Goal: Transaction & Acquisition: Book appointment/travel/reservation

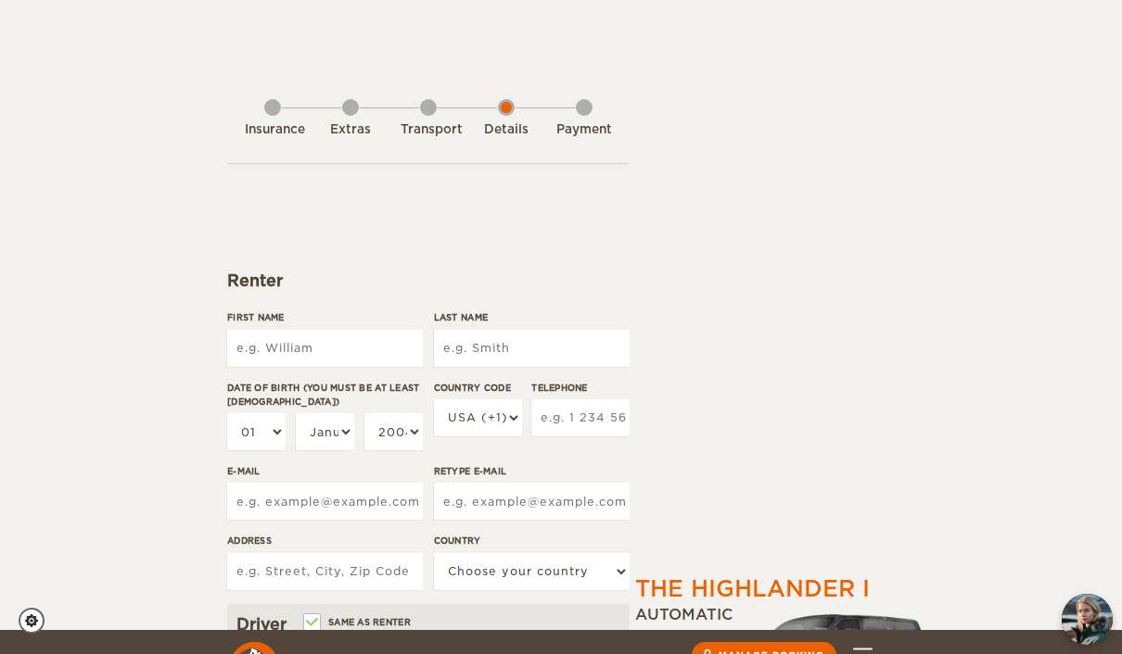
select select "1"
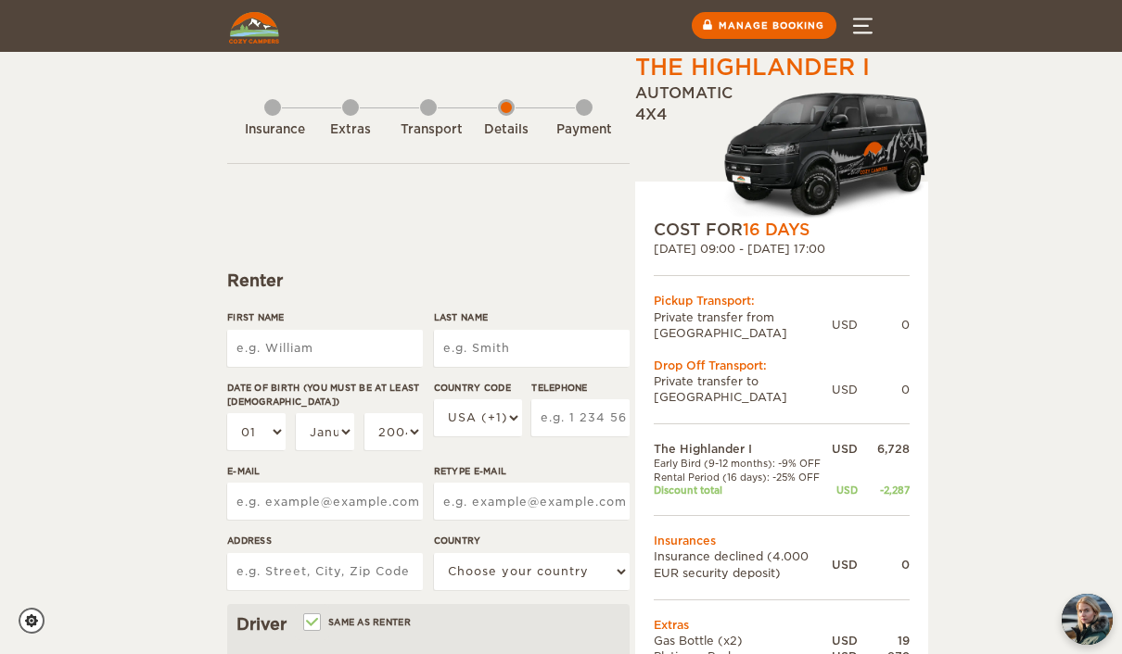
click at [874, 20] on button "Menu" at bounding box center [862, 26] width 65 height 52
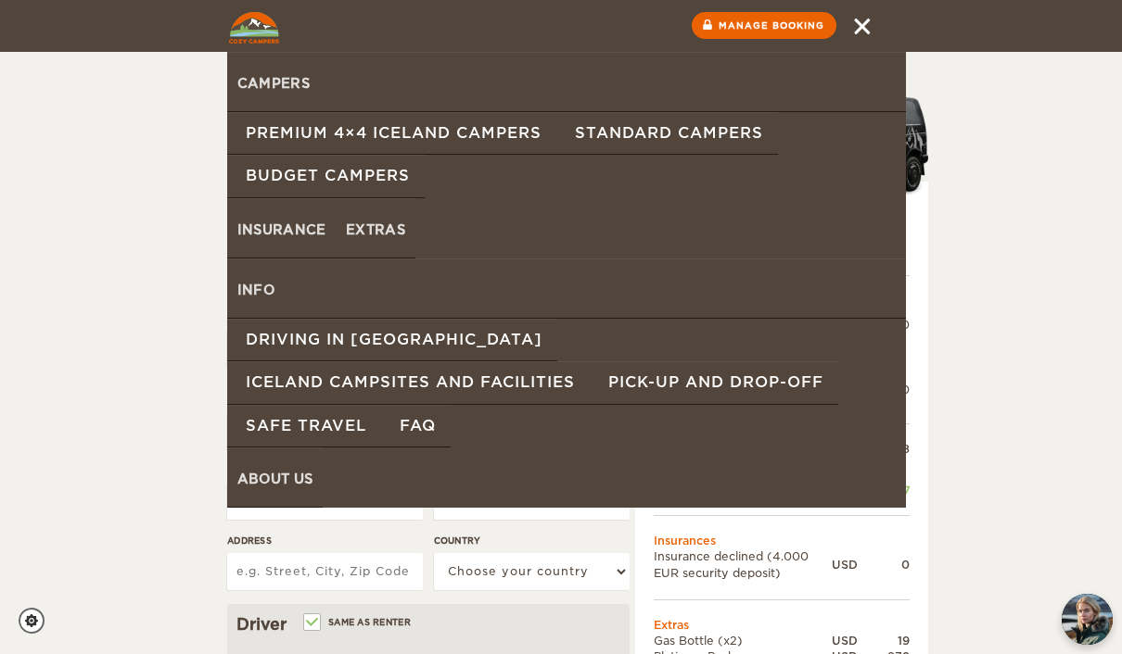
click at [865, 23] on button "Menu" at bounding box center [862, 26] width 65 height 52
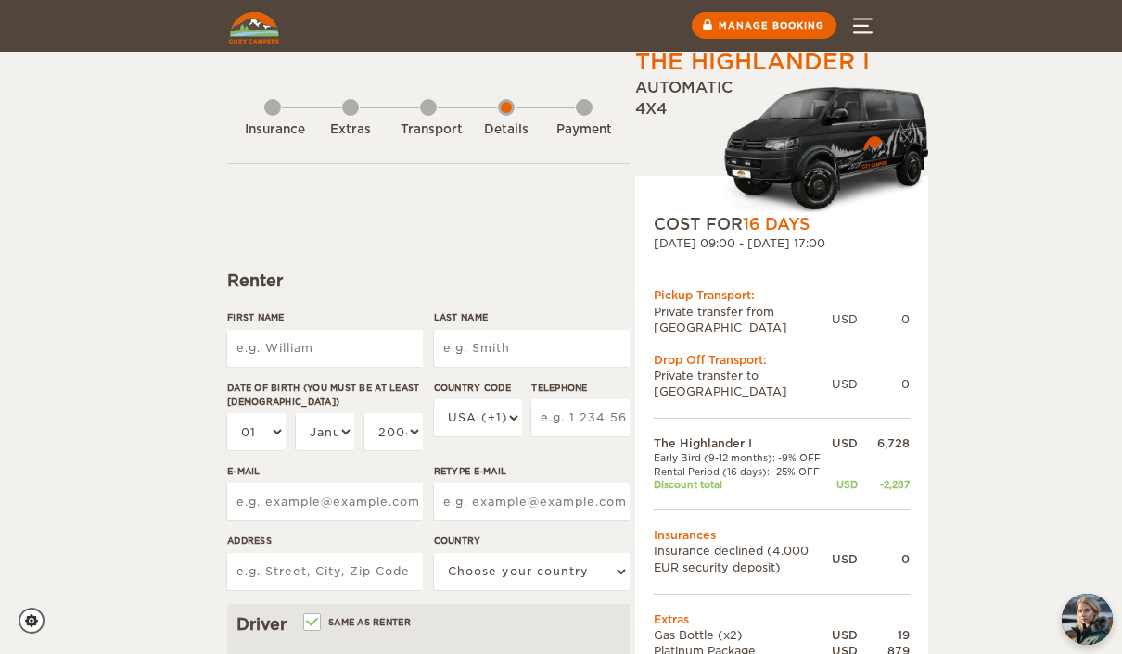
click at [28, 620] on icon "Cookie settings" at bounding box center [31, 621] width 13 height 13
checkbox input "true"
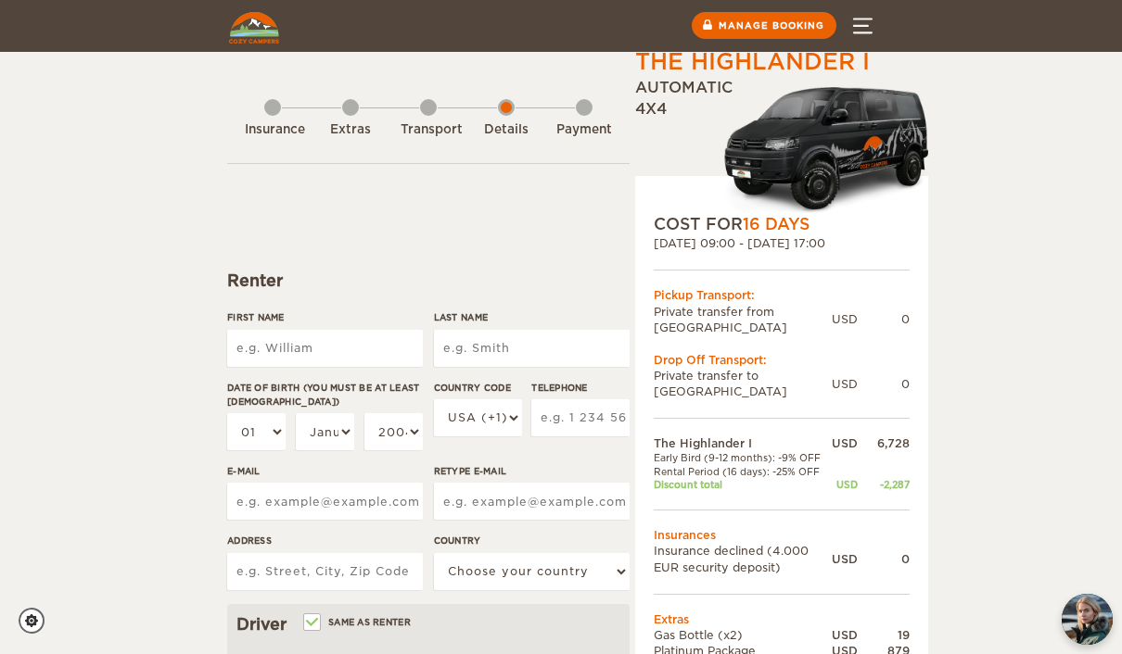
checkbox input "true"
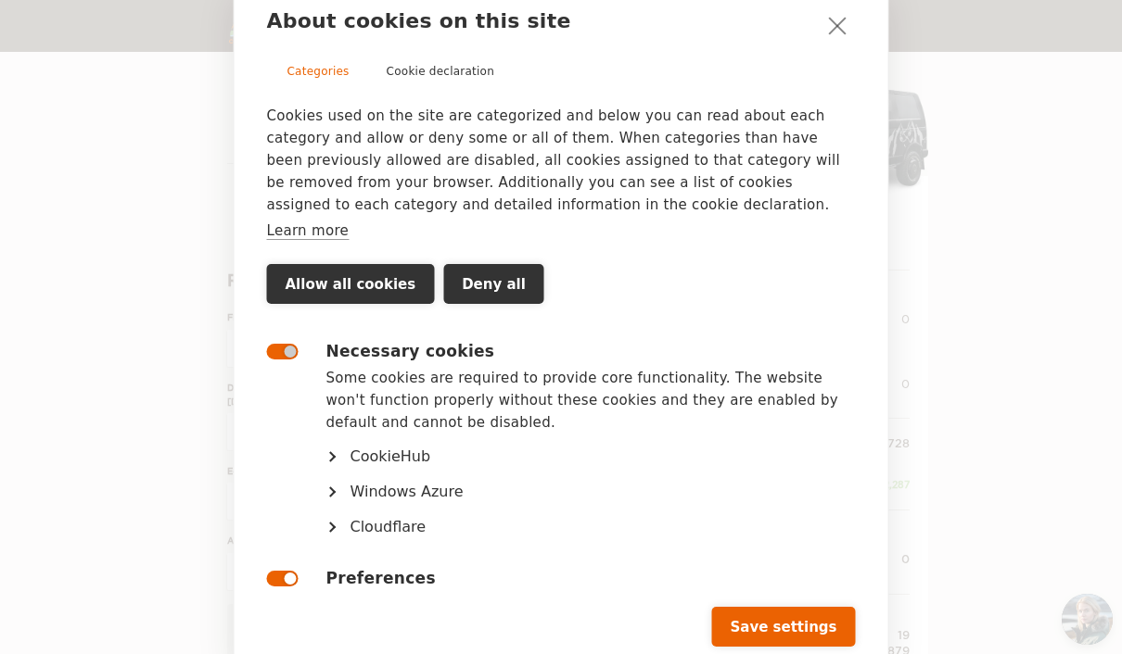
scroll to position [1, 0]
click at [818, 623] on button "Save settings" at bounding box center [783, 627] width 144 height 40
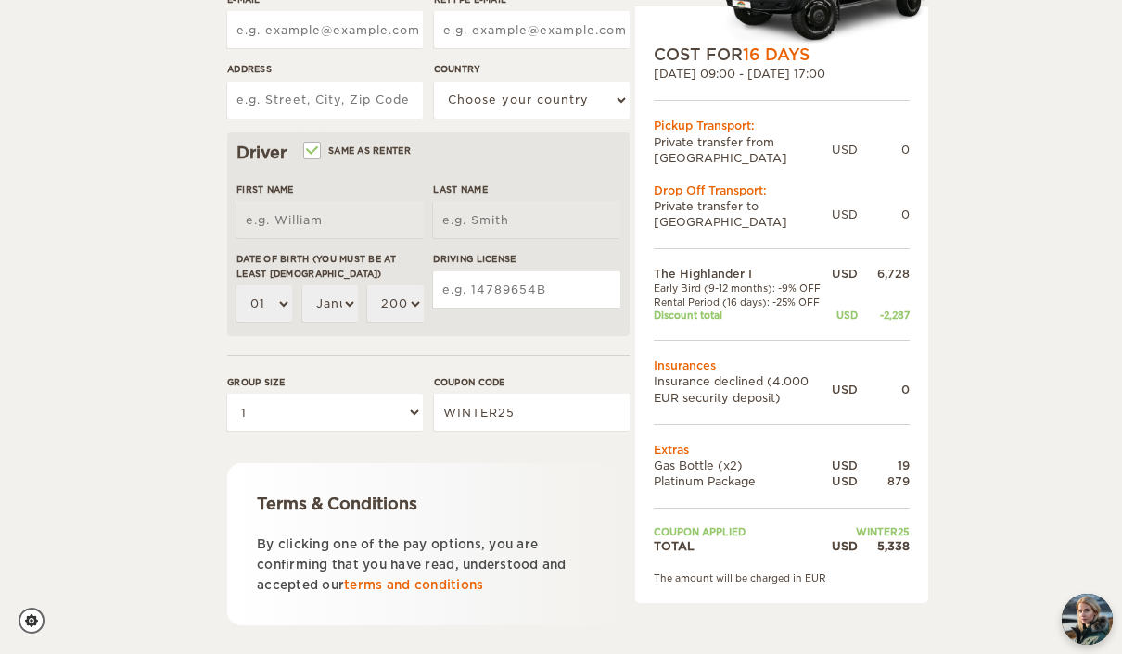
scroll to position [484, 0]
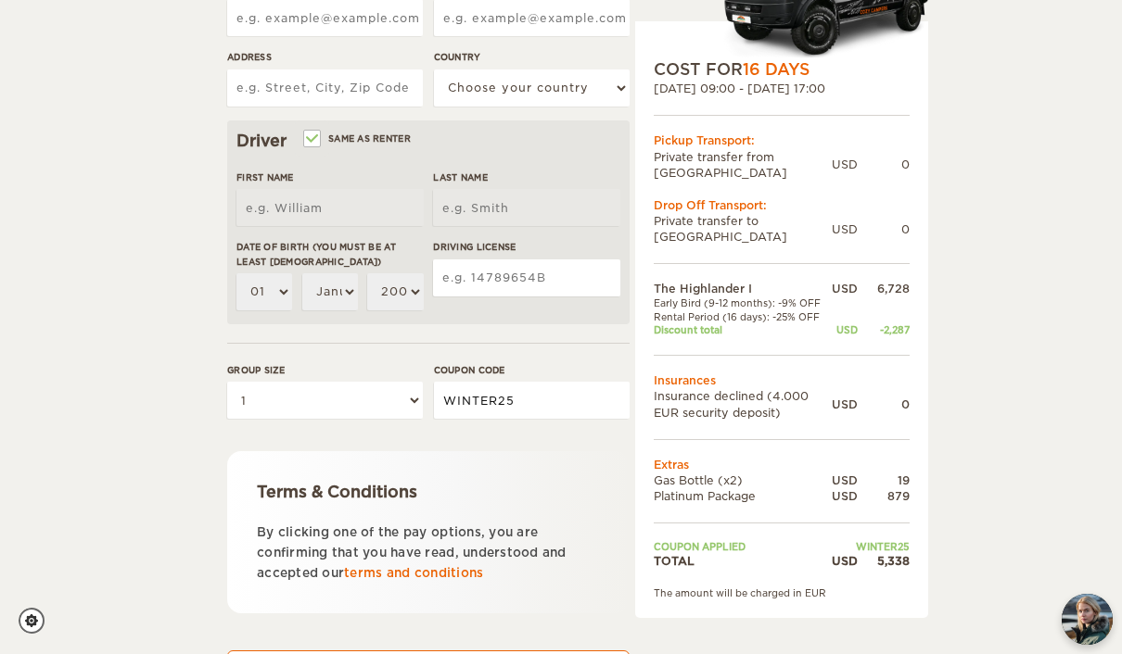
click at [567, 407] on input "WINTER25" at bounding box center [532, 400] width 196 height 37
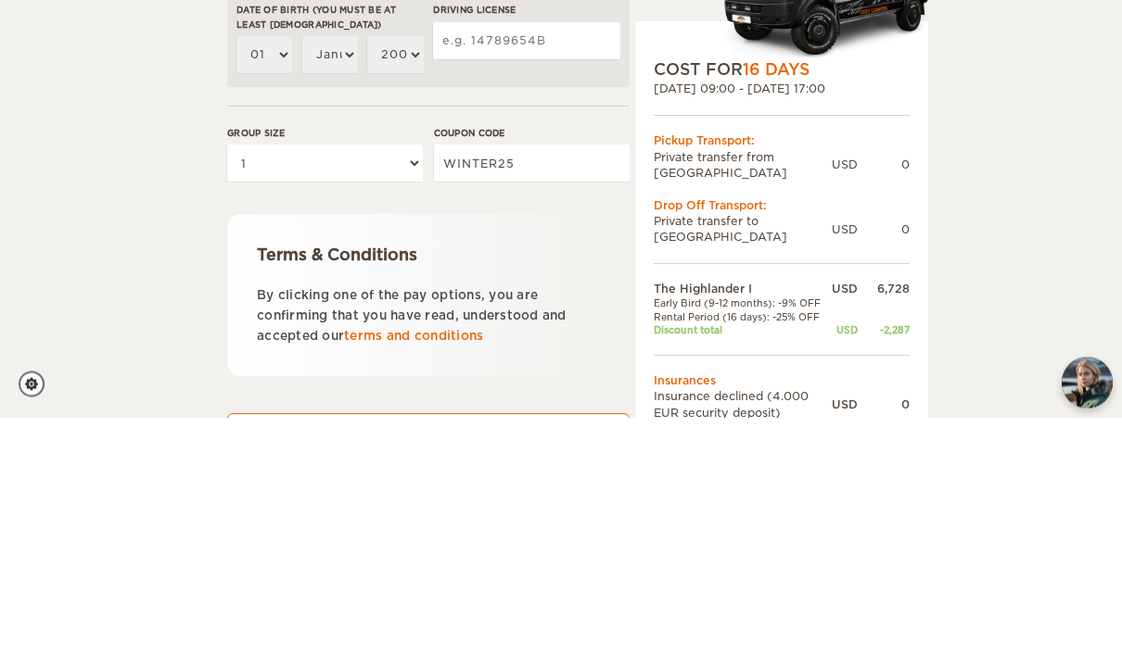
click at [1054, 239] on div "The Highlander I Expand Collapse Total 5,338 USD Automatic 4x4 COST FOR 16 Days…" at bounding box center [561, 202] width 1122 height 1373
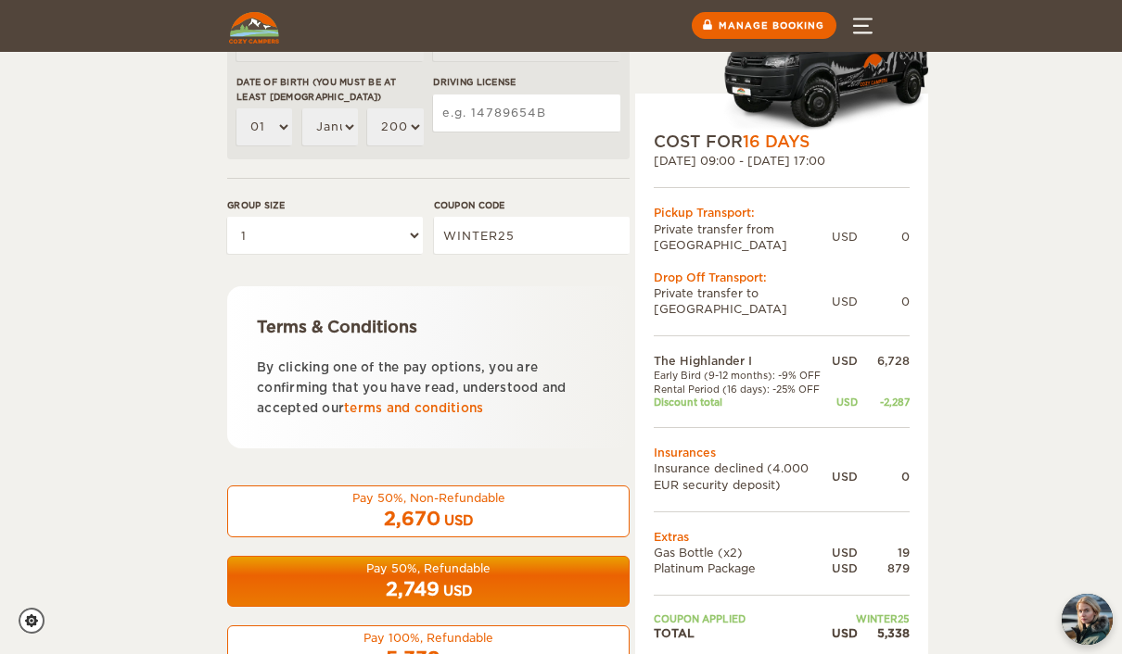
click at [502, 561] on div "Pay 50%, Refundable" at bounding box center [428, 569] width 378 height 16
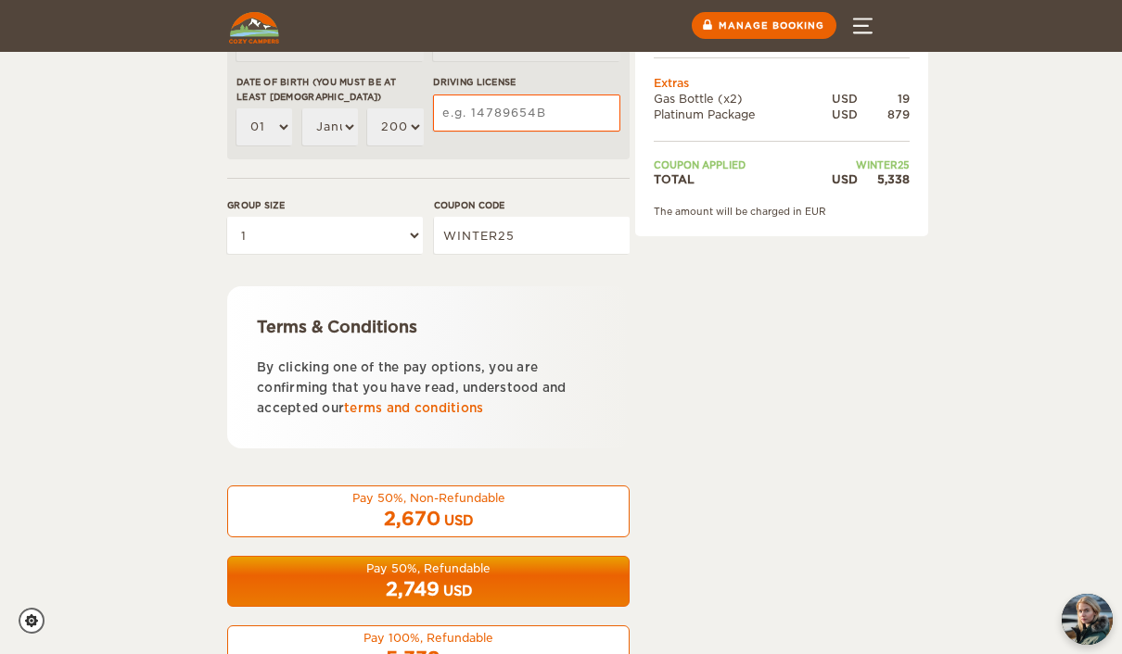
scroll to position [88, 0]
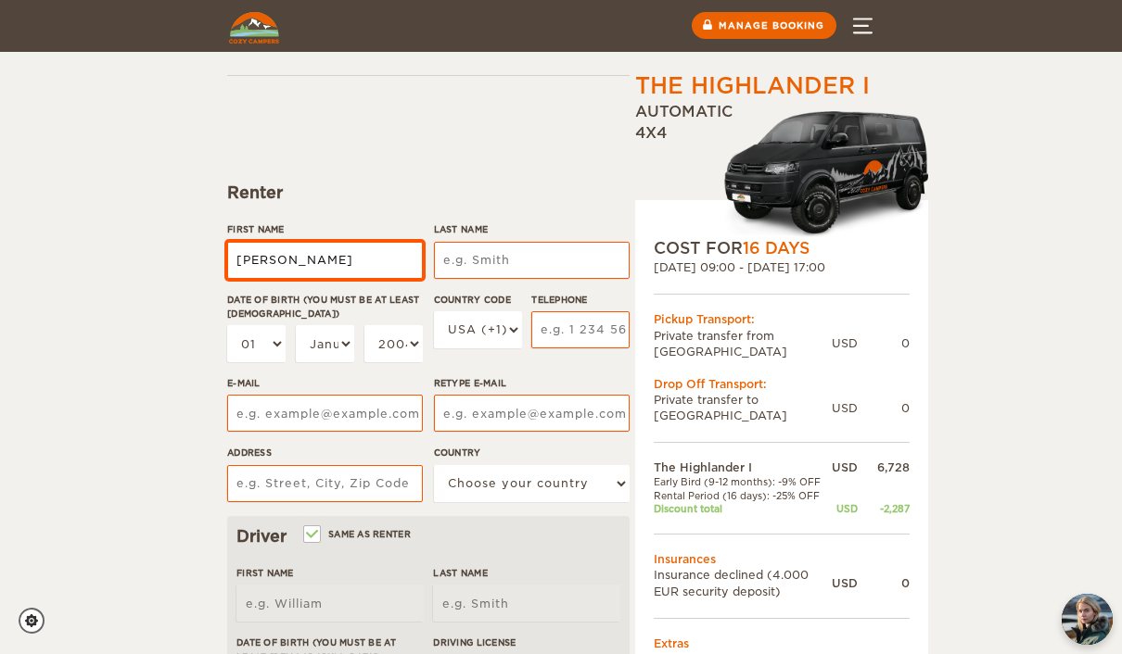
type input "[PERSON_NAME]"
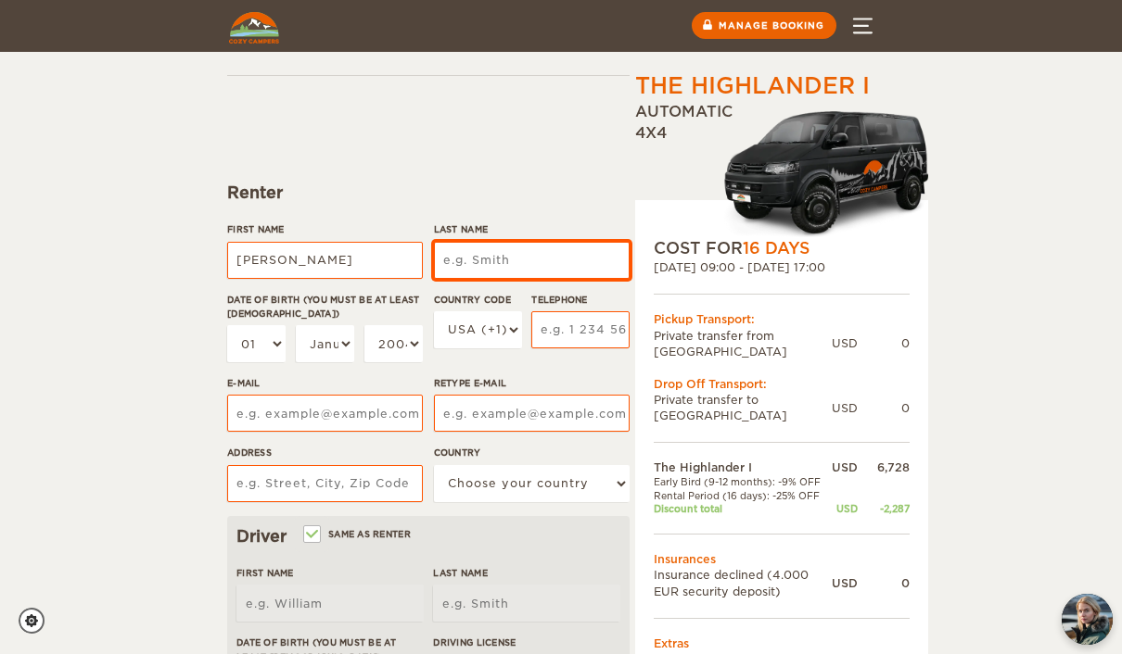
click at [566, 268] on input "Last Name" at bounding box center [532, 260] width 196 height 37
type input "[PERSON_NAME]"
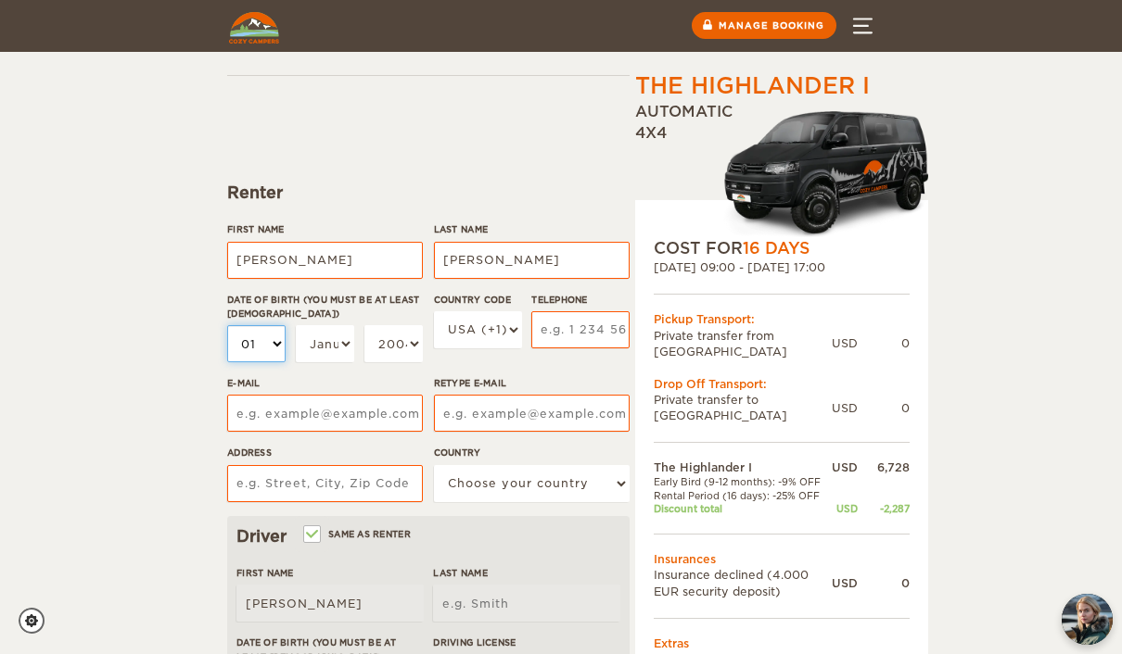
type input "[PERSON_NAME]"
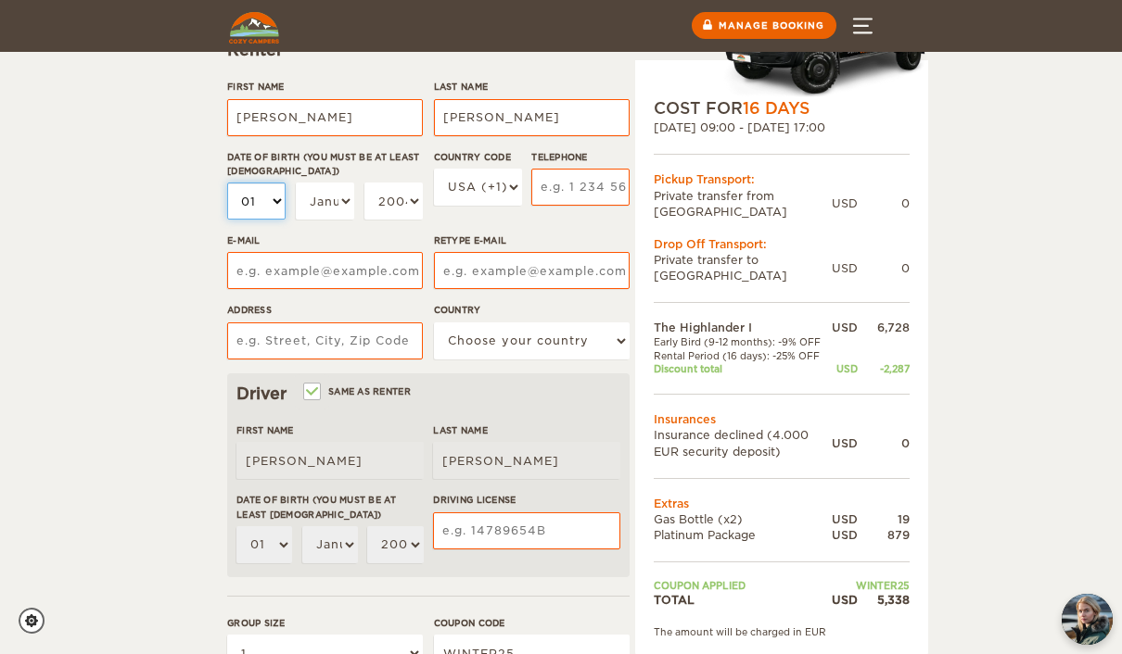
scroll to position [227, 0]
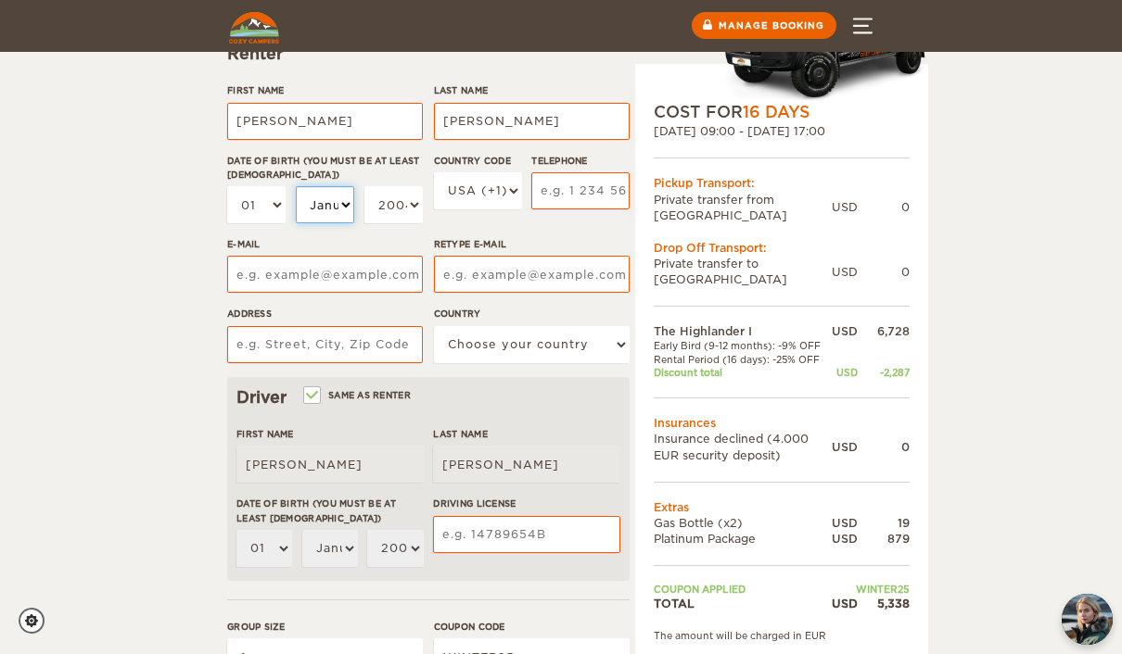
click at [336, 205] on select "January February March April May June July August September October November De…" at bounding box center [325, 204] width 58 height 37
click at [269, 204] on select "01 02 03 04 05 06 07 08 09 10 11 12 13 14 15 16 17 18 19 20 21 22 23 24 25 26 2…" at bounding box center [256, 204] width 58 height 37
click at [276, 205] on select "01 02 03 04 05 06 07 08 09 10 11 12 13 14 15 16 17 18 19 20 21 22 23 24 25 26 2…" at bounding box center [256, 204] width 58 height 37
select select "20"
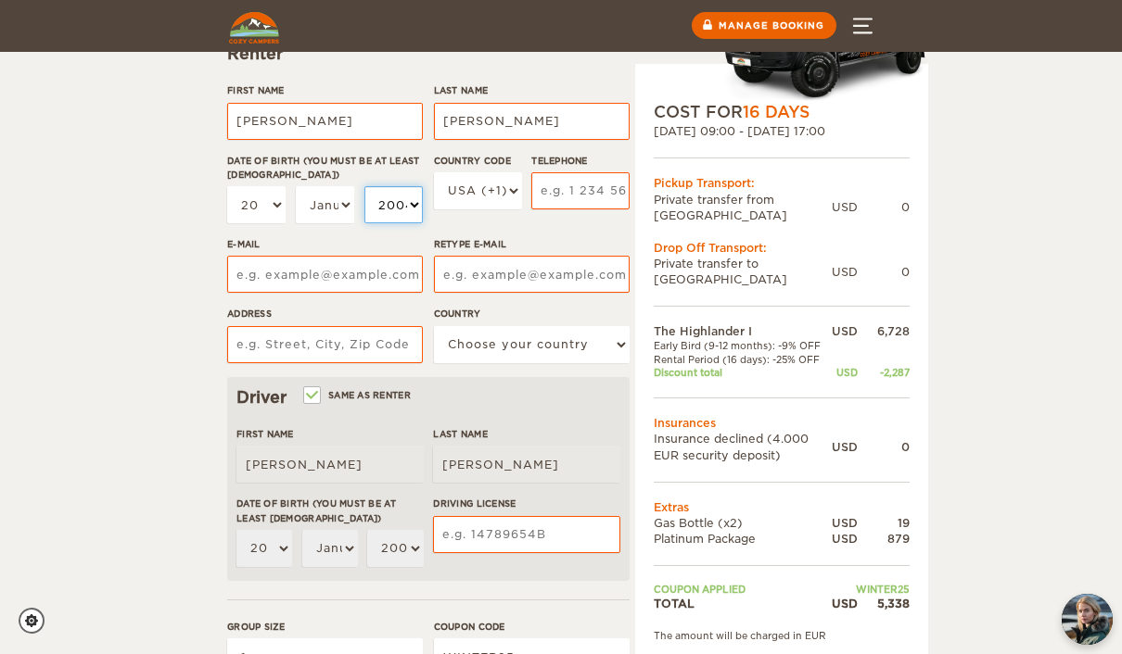
click at [420, 201] on select "2004 2003 2002 2001 2000 1999 1998 1997 1996 1995 1994 1993 1992 1991 1990 1989…" at bounding box center [393, 204] width 58 height 37
click at [392, 203] on select "2004 2003 2002 2001 2000 1999 1998 1997 1996 1995 1994 1993 1992 1991 1990 1989…" at bounding box center [393, 204] width 58 height 37
select select "1995"
click at [589, 191] on input "Telephone" at bounding box center [580, 190] width 98 height 37
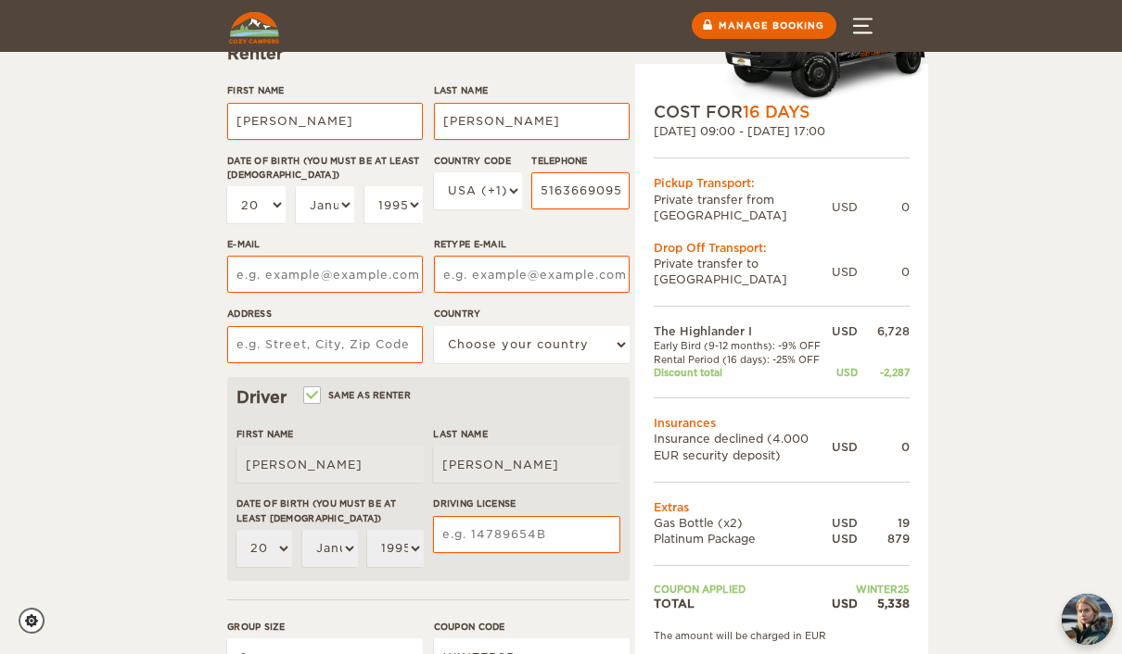
type input "5163669095"
click at [374, 281] on input "E-mail" at bounding box center [325, 274] width 196 height 37
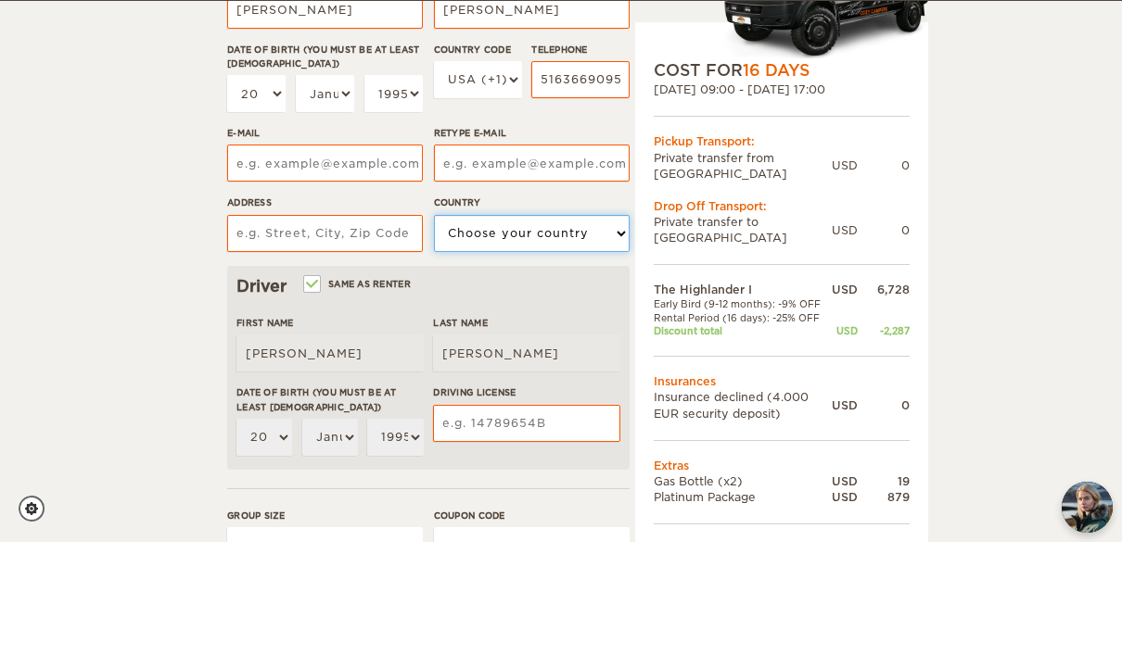
click at [552, 327] on select "Choose your country [GEOGRAPHIC_DATA] [GEOGRAPHIC_DATA] [GEOGRAPHIC_DATA] [GEOG…" at bounding box center [532, 345] width 196 height 37
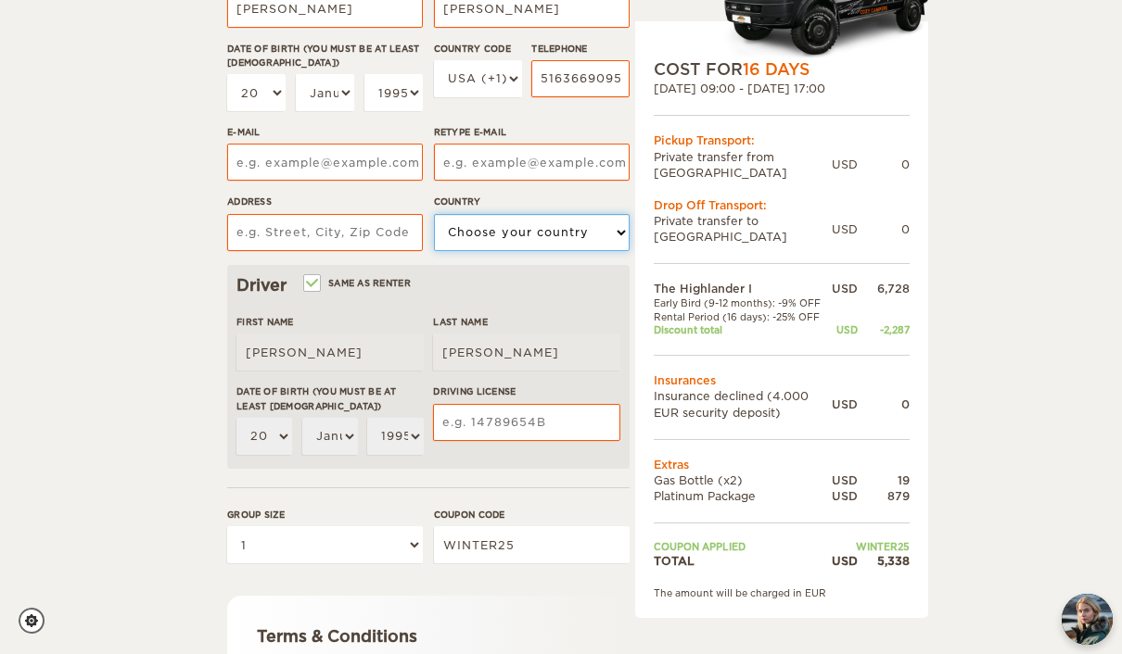
select select "222"
click at [530, 231] on select "Choose your country [GEOGRAPHIC_DATA] [GEOGRAPHIC_DATA] [GEOGRAPHIC_DATA] [GEOG…" at bounding box center [532, 232] width 196 height 37
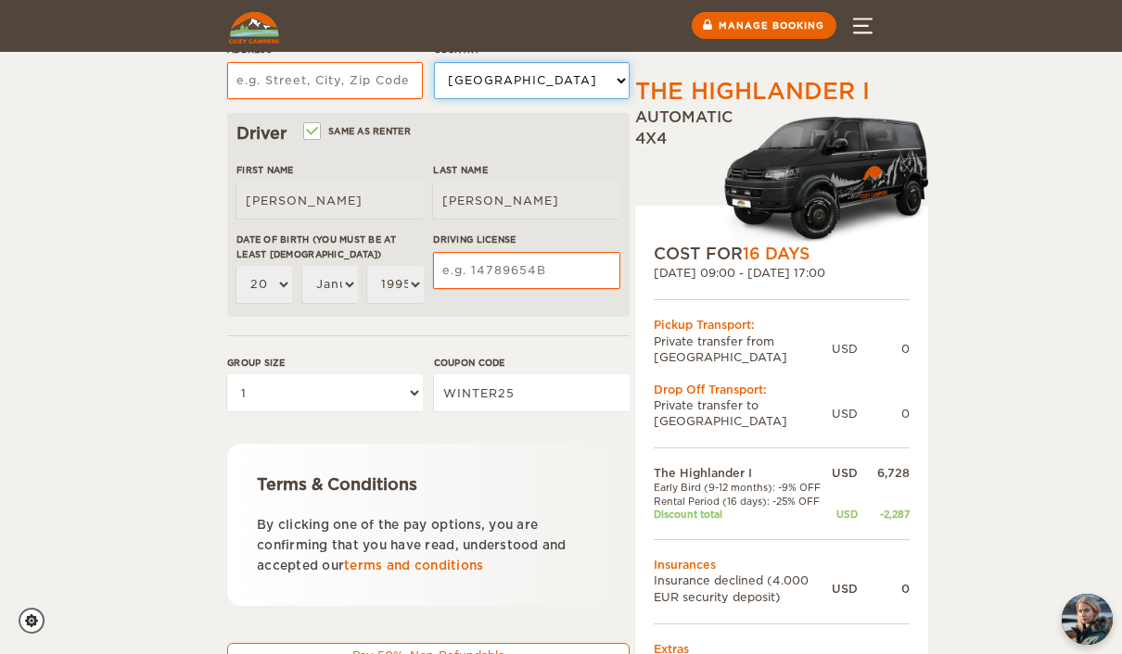
scroll to position [487, 0]
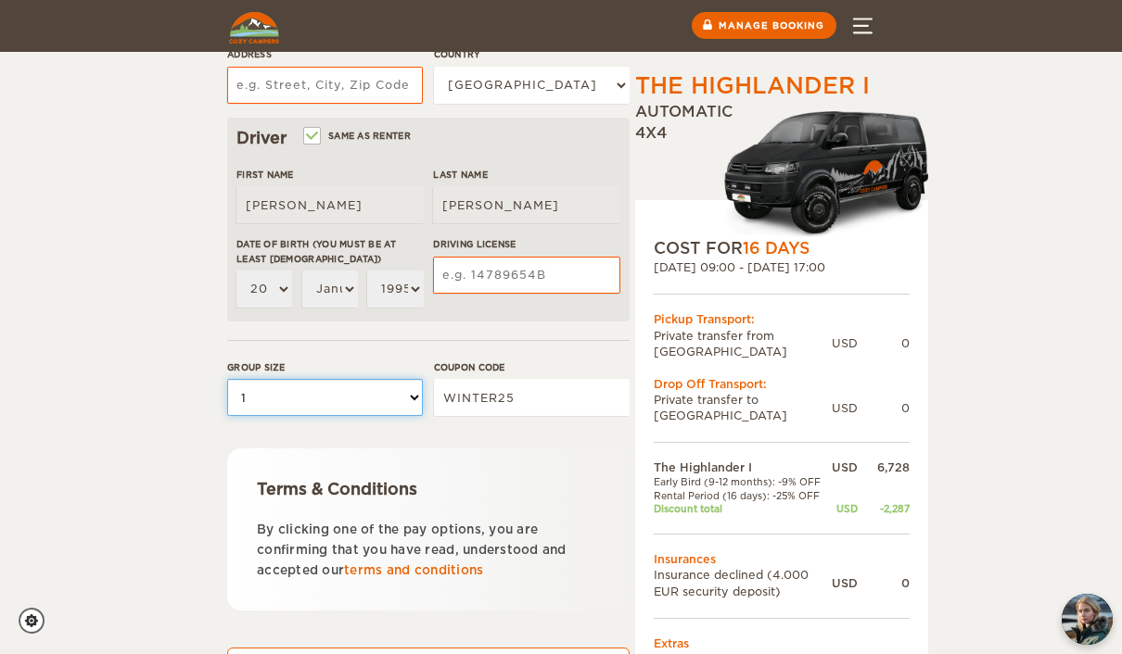
click at [375, 405] on select "Please select 1 2" at bounding box center [325, 397] width 196 height 37
click at [361, 387] on select "Please select 1 2" at bounding box center [325, 397] width 196 height 37
click at [382, 406] on select "Please select 1 2" at bounding box center [325, 397] width 196 height 37
select select "2"
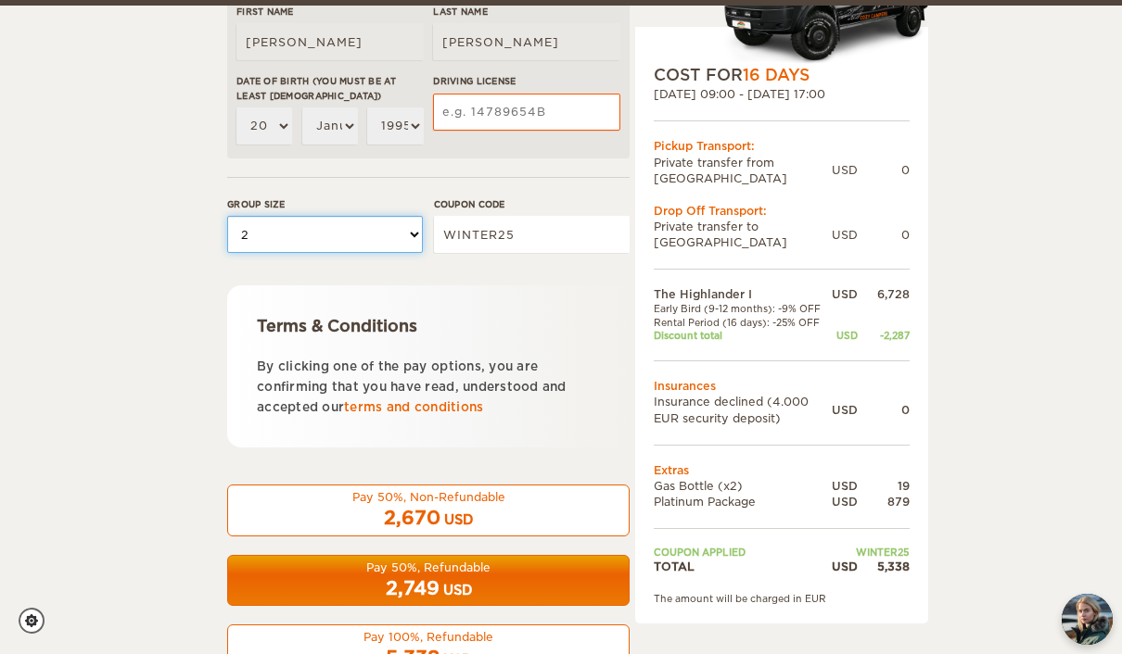
scroll to position [649, 0]
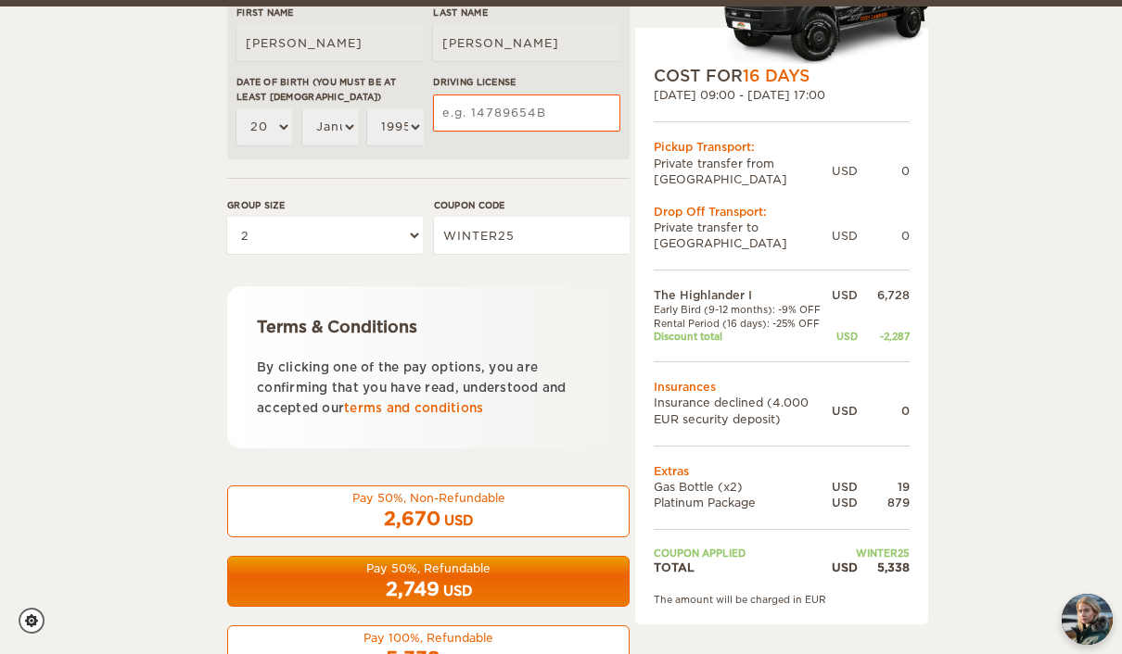
click at [513, 630] on div "Pay 100%, Refundable" at bounding box center [428, 638] width 378 height 16
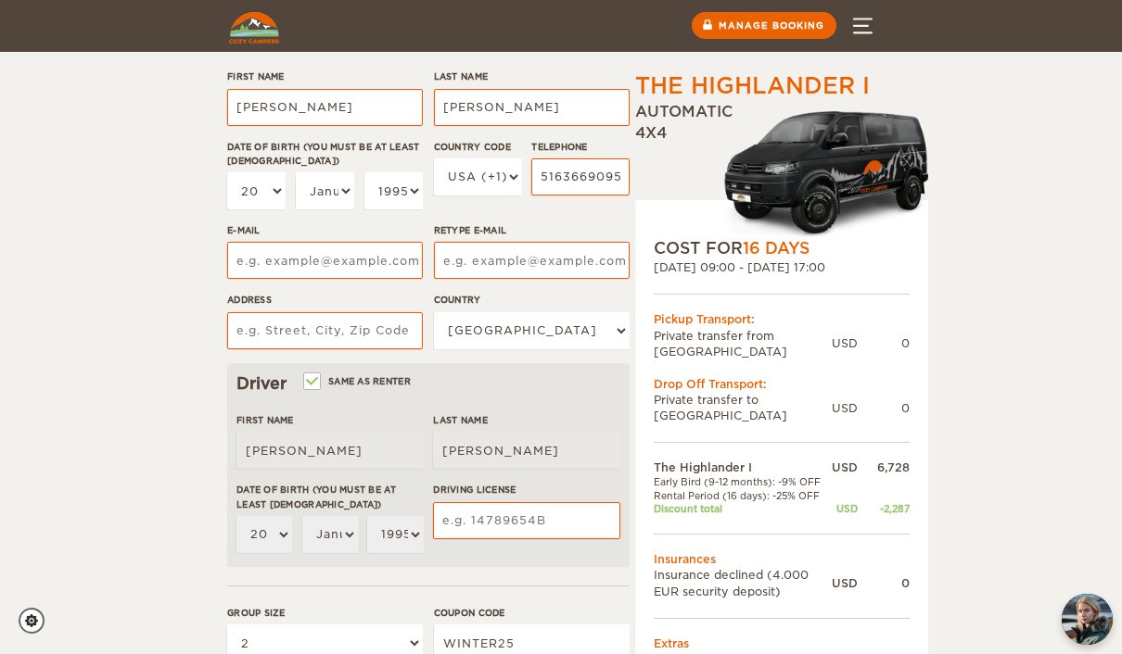
click at [1098, 221] on div "The Highlander I Expand Collapse Total 5,338 USD Automatic 4x4 COST FOR 16 Days…" at bounding box center [561, 445] width 1122 height 1373
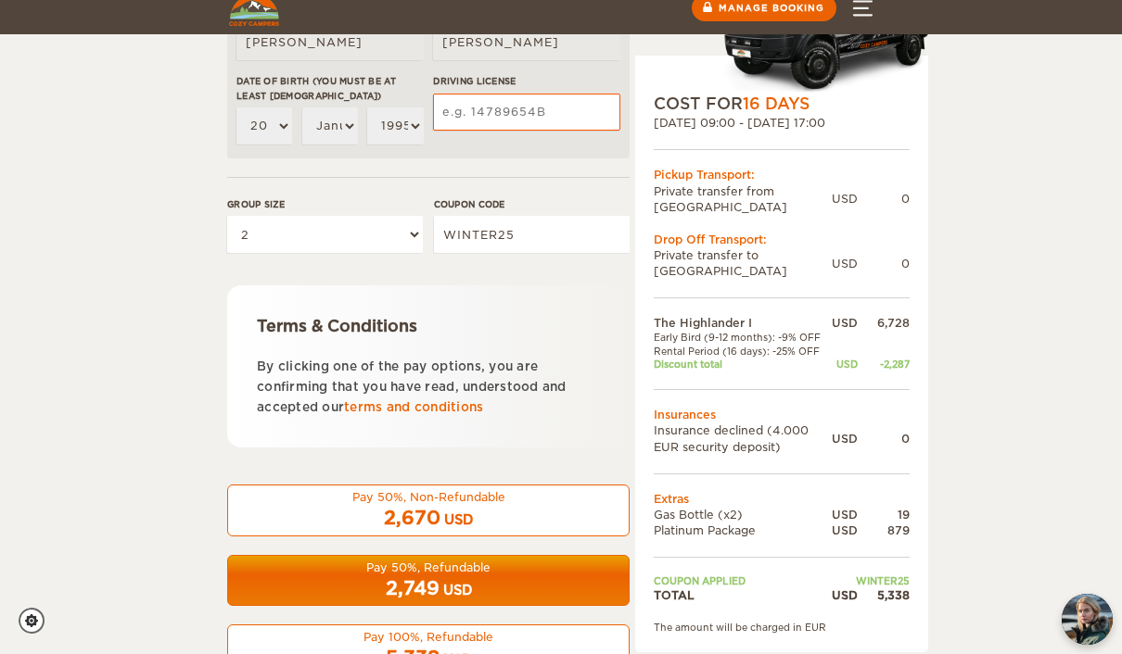
scroll to position [649, 0]
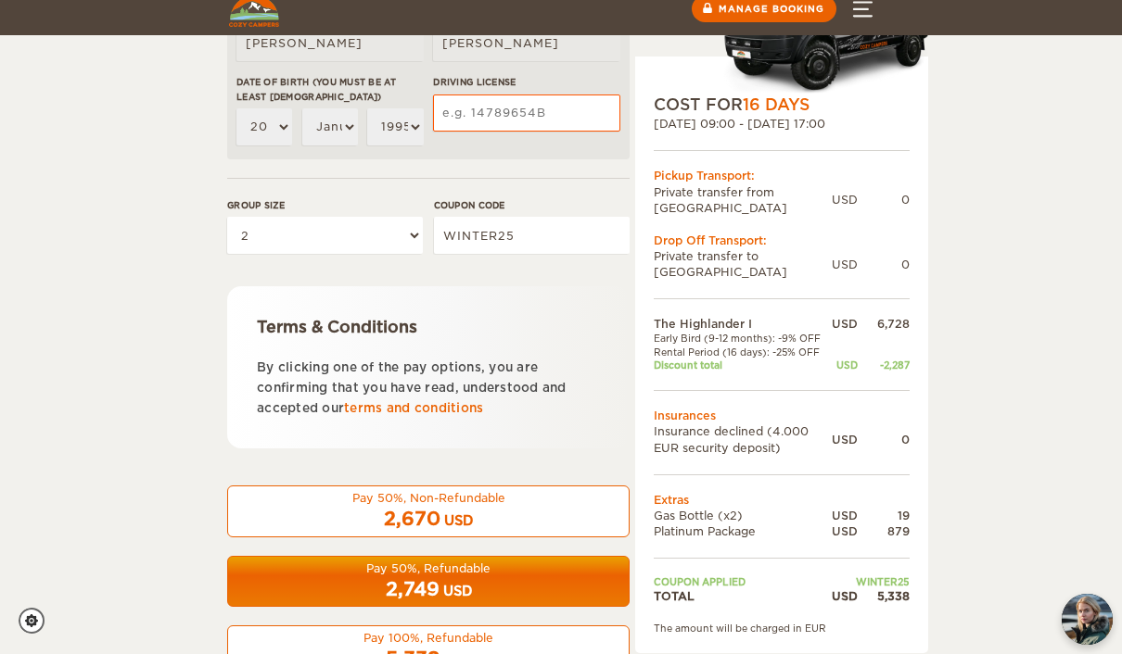
click at [570, 584] on div "2,749 USD" at bounding box center [428, 590] width 378 height 27
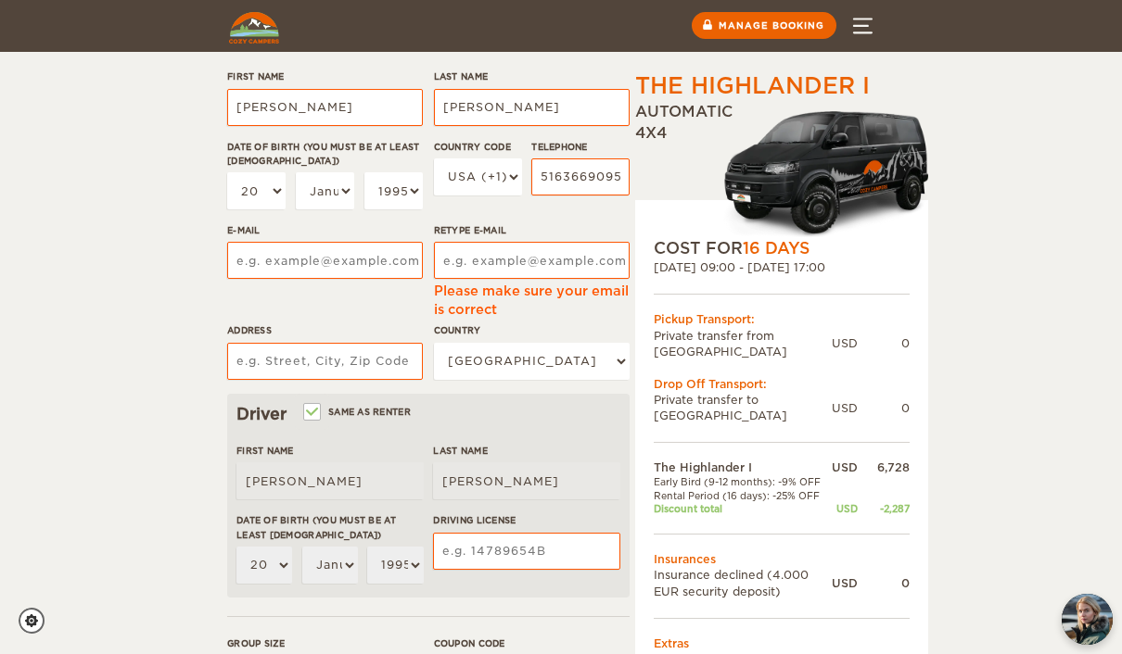
click at [1006, 416] on div "The Highlander I Expand Collapse Total 5,338 USD Automatic 4x4 COST FOR 16 Days…" at bounding box center [561, 460] width 1122 height 1403
